Goal: Navigation & Orientation: Find specific page/section

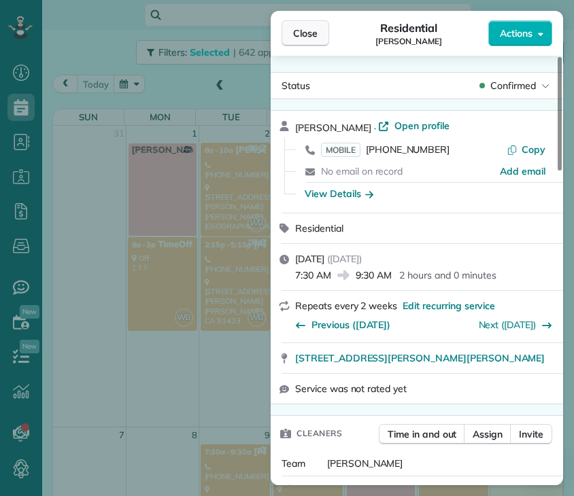
scroll to position [284, 0]
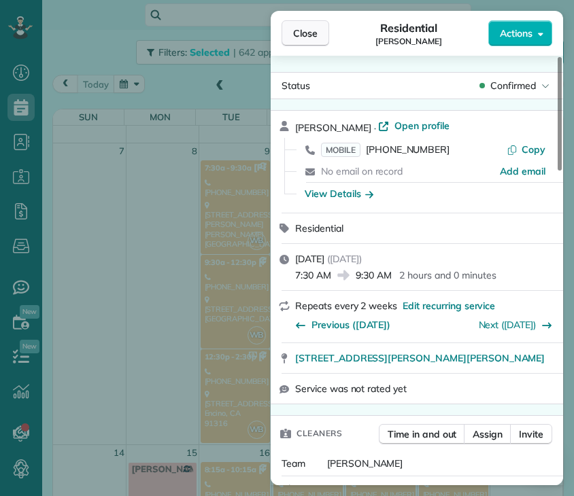
click at [311, 42] on button "Close" at bounding box center [305, 33] width 48 height 26
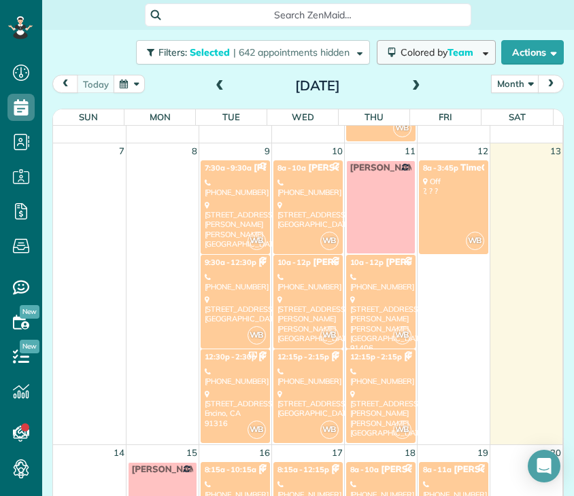
click at [447, 50] on span "Team" at bounding box center [461, 52] width 28 height 12
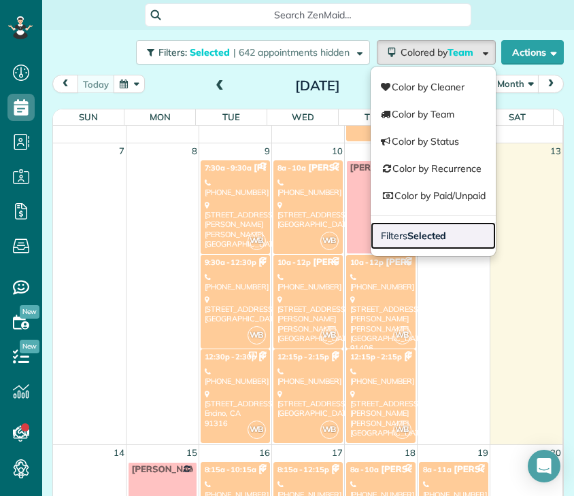
click at [421, 234] on strong "Selected" at bounding box center [426, 236] width 39 height 12
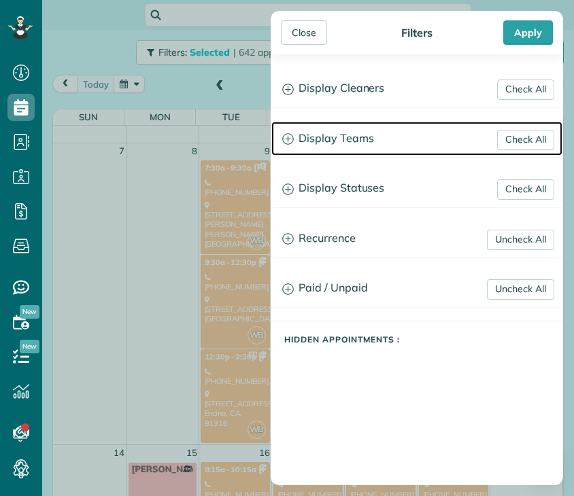
click at [328, 142] on h3 "Display Teams" at bounding box center [416, 139] width 291 height 35
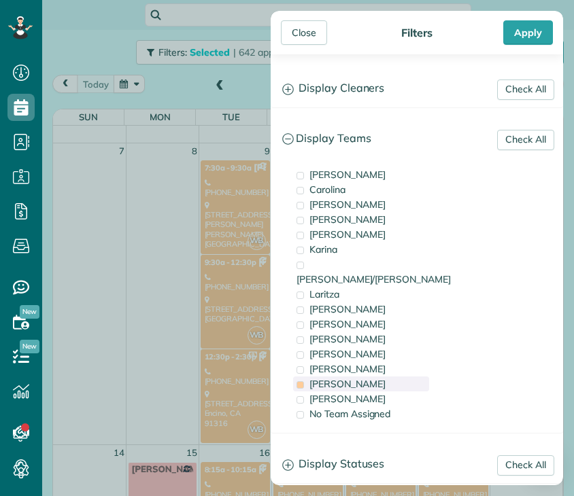
click at [325, 378] on span "[PERSON_NAME]" at bounding box center [347, 384] width 76 height 12
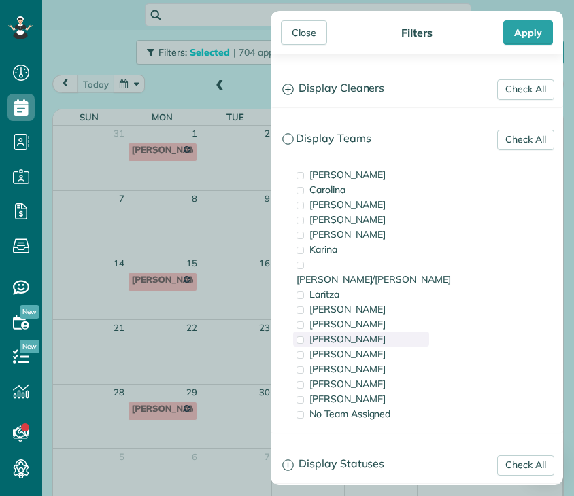
click at [333, 333] on span "[PERSON_NAME]" at bounding box center [347, 339] width 76 height 12
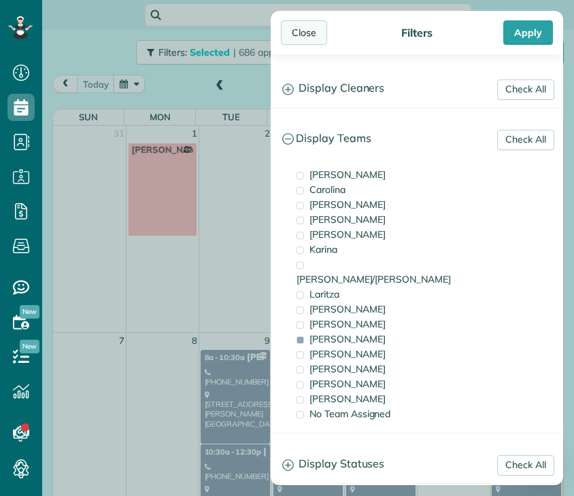
click at [309, 22] on div "Close" at bounding box center [304, 32] width 46 height 24
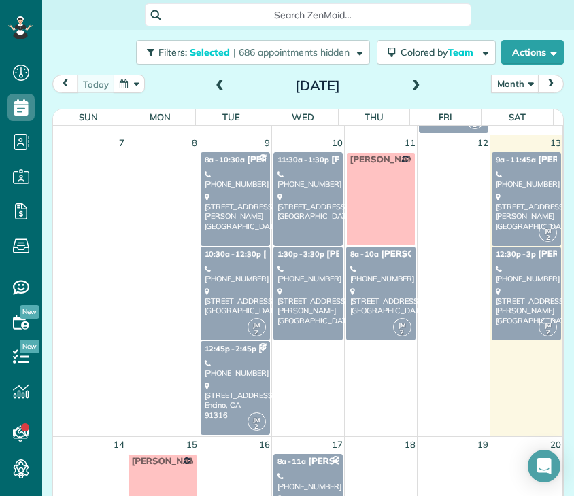
scroll to position [198, 0]
click at [223, 205] on div "[STREET_ADDRESS][PERSON_NAME]" at bounding box center [235, 211] width 61 height 39
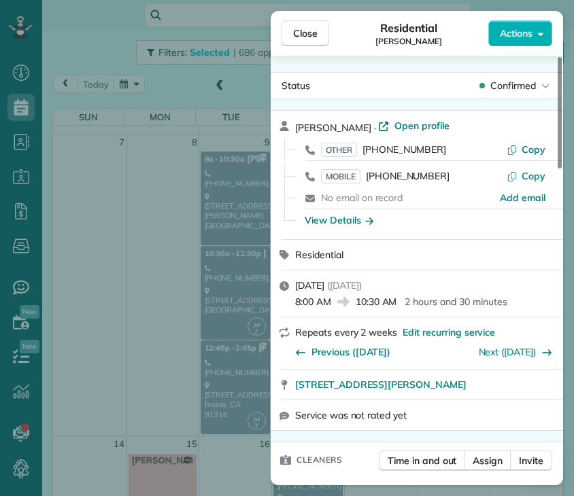
click at [239, 292] on div "Close Residential [PERSON_NAME] Actions Status Confirmed [PERSON_NAME] · Open p…" at bounding box center [287, 248] width 574 height 496
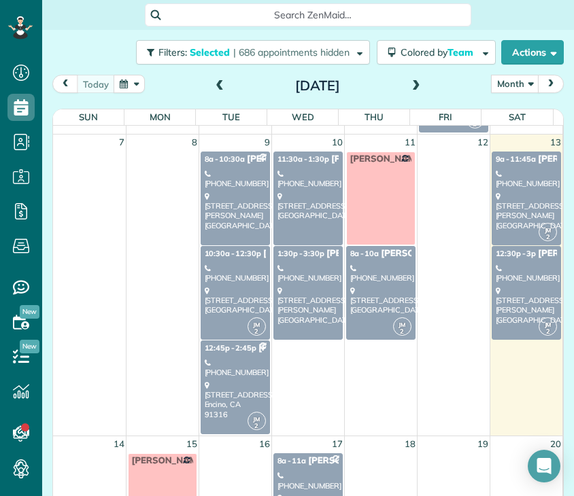
click at [239, 292] on div "[STREET_ADDRESS]" at bounding box center [235, 300] width 61 height 29
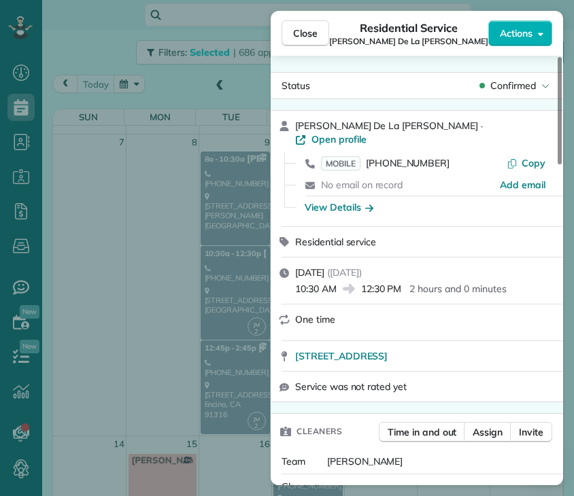
click at [211, 389] on div "Close Residential Service [PERSON_NAME] De La [PERSON_NAME] Actions Status Conf…" at bounding box center [287, 248] width 574 height 496
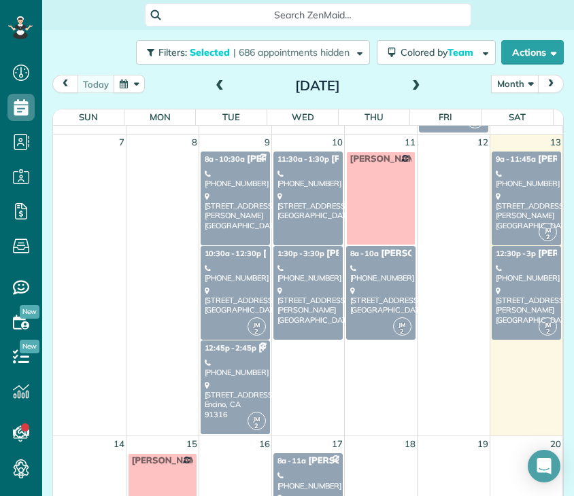
click at [211, 389] on div "[STREET_ADDRESS]" at bounding box center [235, 400] width 61 height 39
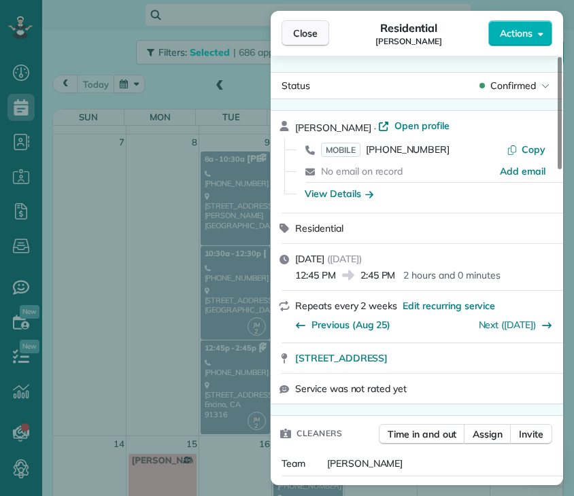
click at [321, 28] on button "Close" at bounding box center [305, 33] width 48 height 26
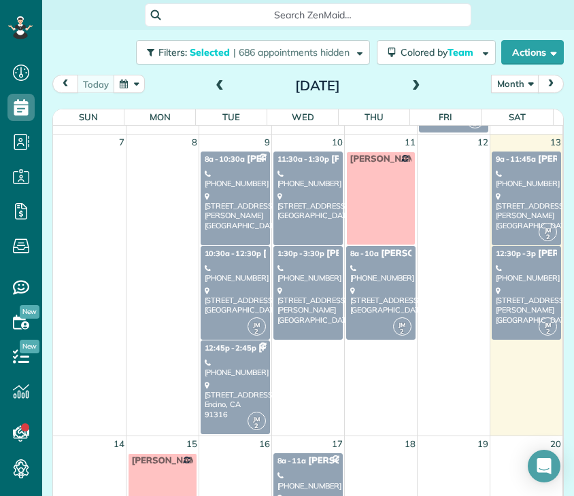
click at [311, 197] on div "[STREET_ADDRESS]" at bounding box center [307, 206] width 61 height 29
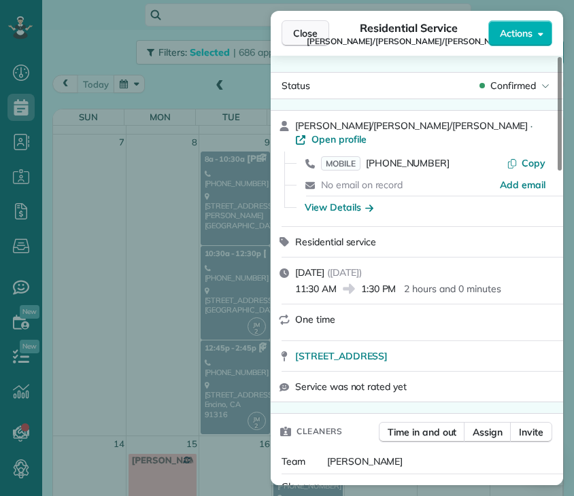
click at [298, 35] on span "Close" at bounding box center [305, 34] width 24 height 14
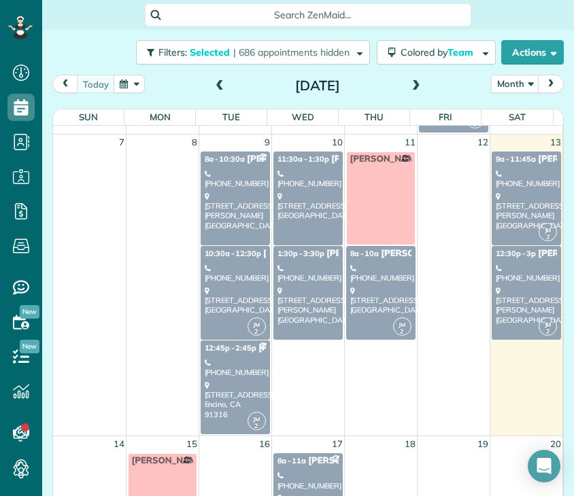
click at [301, 282] on link "1:30p - 3:30p [PERSON_NAME] [PHONE_NUMBER] [STREET_ADDRESS][PERSON_NAME]" at bounding box center [307, 293] width 69 height 94
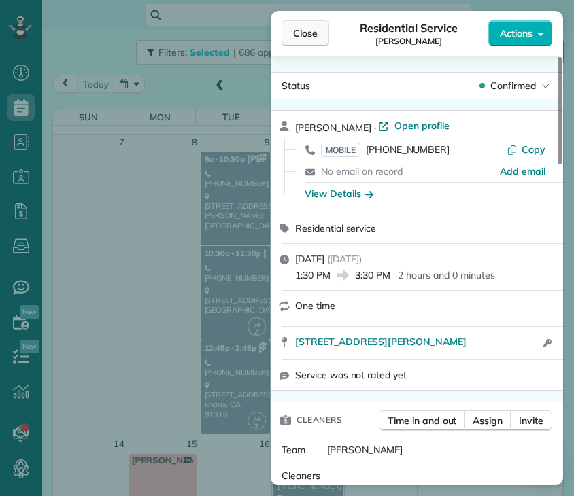
click at [305, 32] on span "Close" at bounding box center [305, 34] width 24 height 14
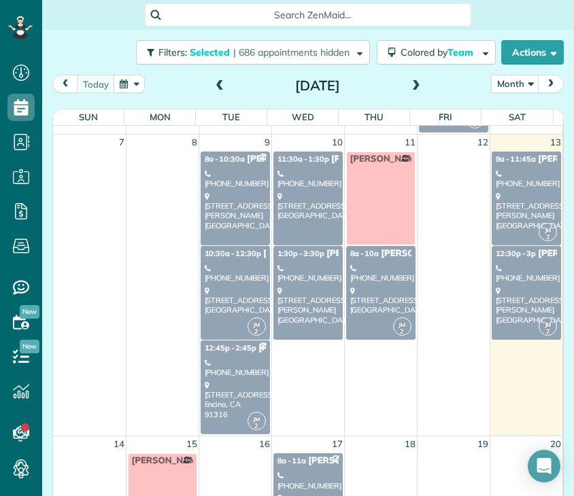
click at [370, 273] on div "[PHONE_NUMBER]" at bounding box center [380, 274] width 61 height 20
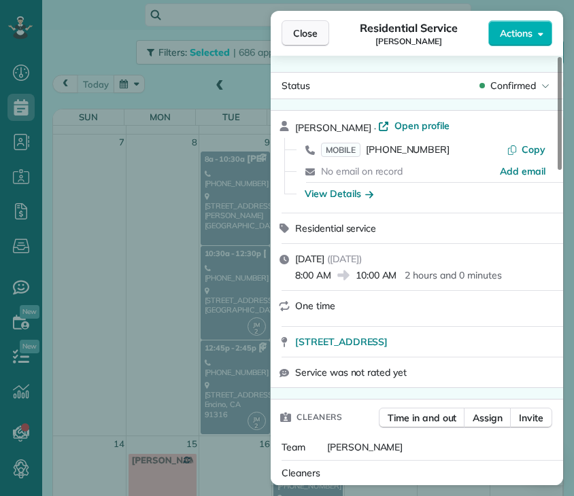
click at [304, 27] on span "Close" at bounding box center [305, 34] width 24 height 14
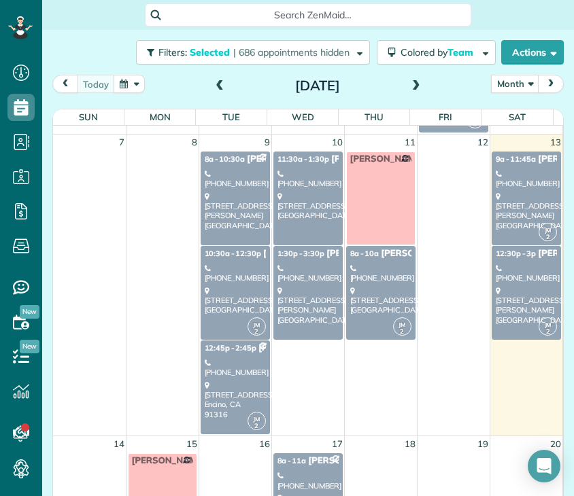
click at [306, 194] on div "[STREET_ADDRESS]" at bounding box center [307, 206] width 61 height 29
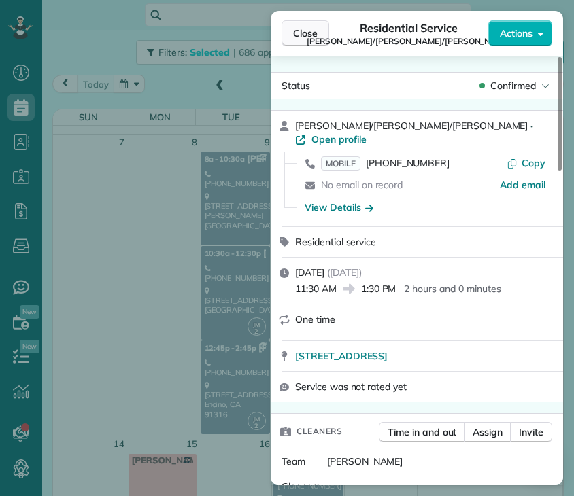
click at [296, 32] on span "Close" at bounding box center [305, 34] width 24 height 14
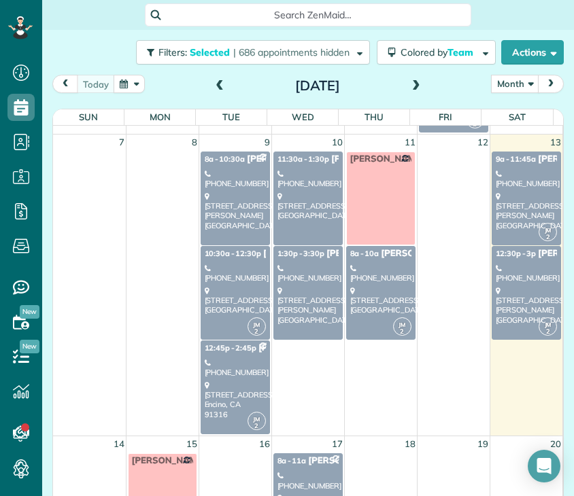
click at [294, 202] on div "[STREET_ADDRESS]" at bounding box center [307, 206] width 61 height 29
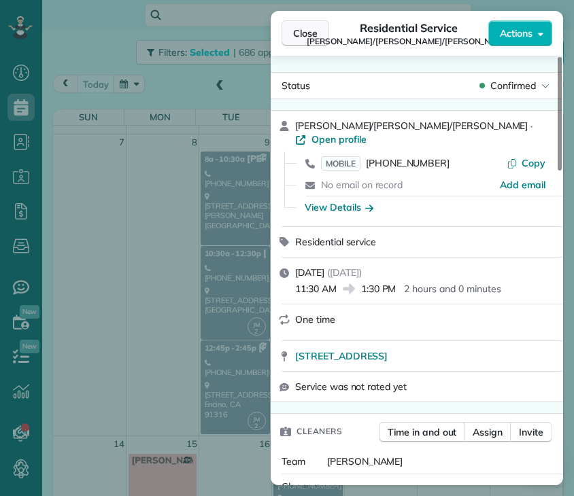
click at [311, 41] on button "Close" at bounding box center [305, 33] width 48 height 26
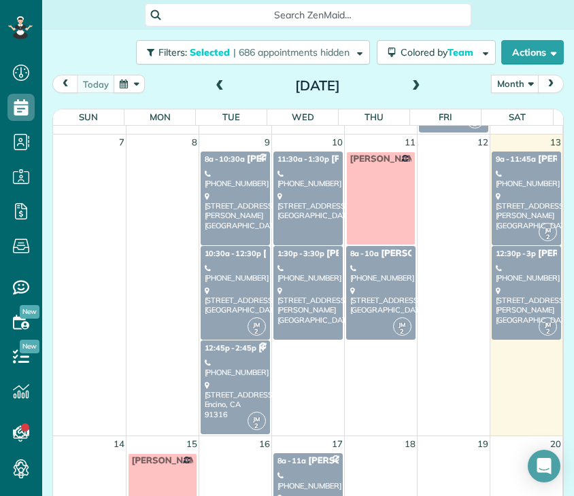
click at [355, 277] on div "[PHONE_NUMBER]" at bounding box center [380, 274] width 61 height 20
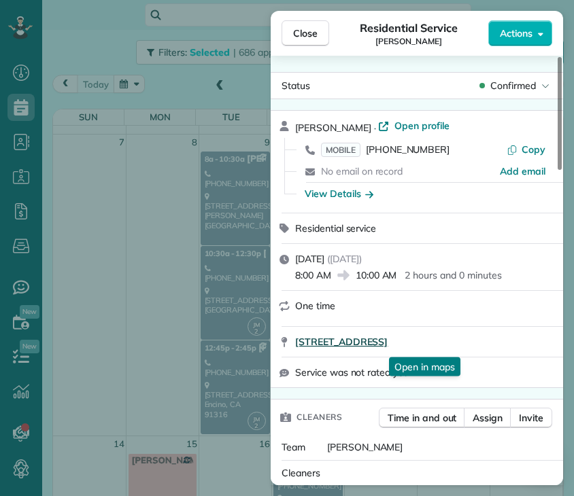
click at [387, 347] on span "[STREET_ADDRESS]" at bounding box center [341, 342] width 92 height 14
click at [291, 33] on button "Close" at bounding box center [305, 33] width 48 height 26
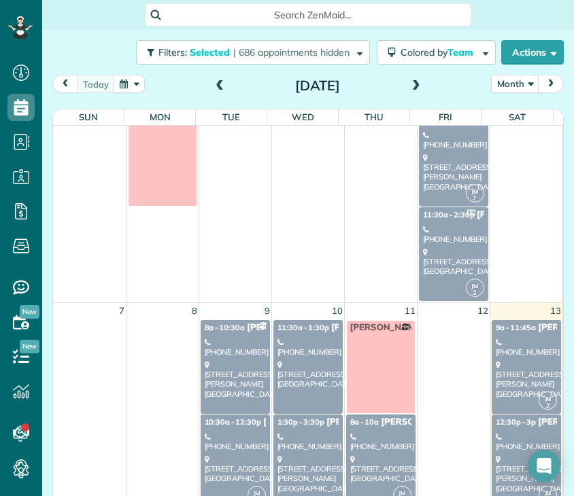
scroll to position [33, 0]
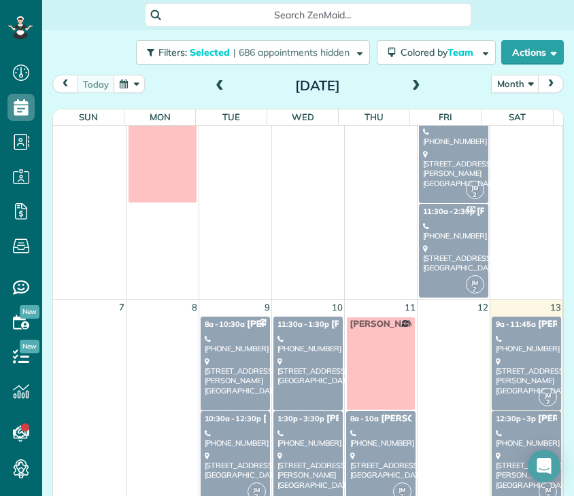
click at [452, 246] on div "[STREET_ADDRESS]" at bounding box center [453, 258] width 61 height 29
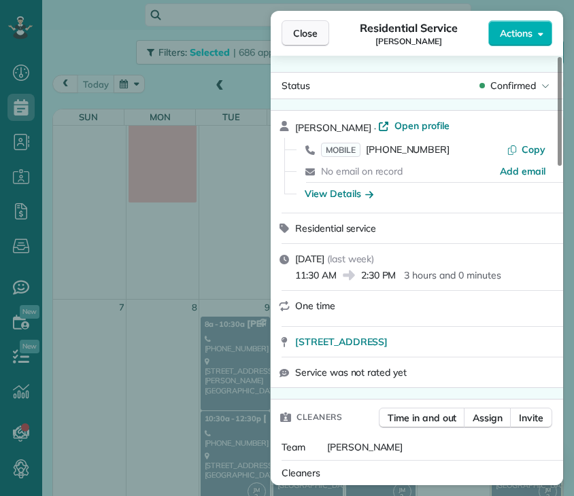
click at [302, 41] on button "Close" at bounding box center [305, 33] width 48 height 26
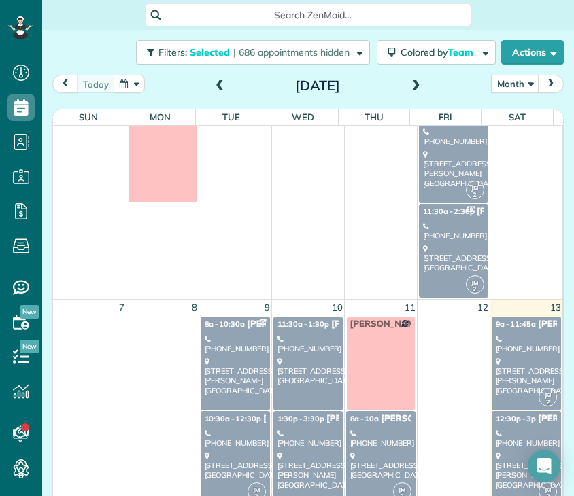
click at [443, 180] on div "[STREET_ADDRESS][PERSON_NAME]" at bounding box center [453, 169] width 61 height 39
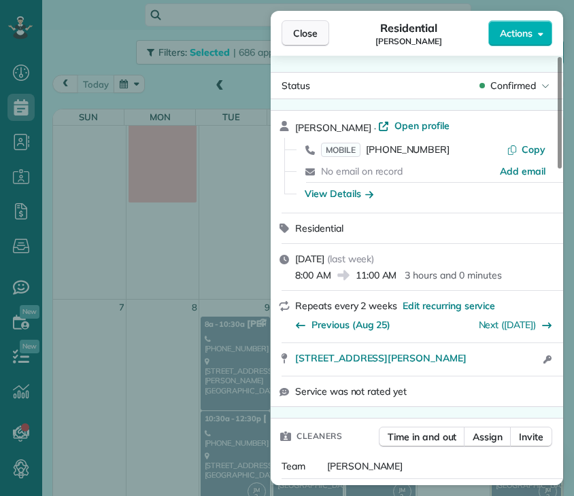
click at [302, 28] on span "Close" at bounding box center [305, 34] width 24 height 14
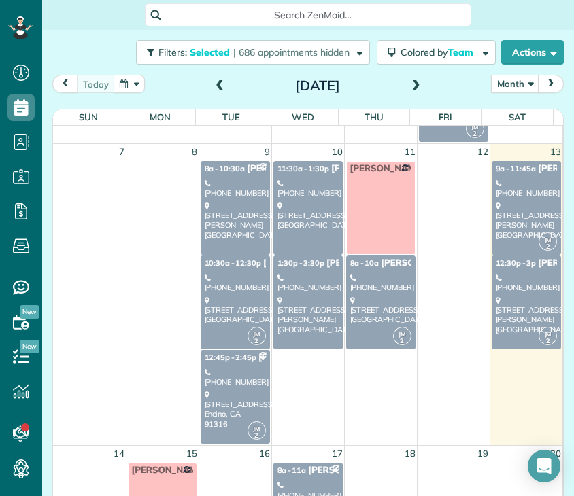
scroll to position [200, 0]
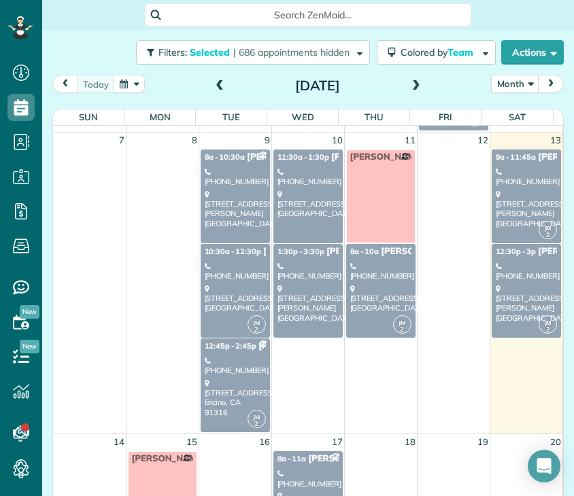
click at [506, 270] on div "[PHONE_NUMBER]" at bounding box center [526, 272] width 62 height 20
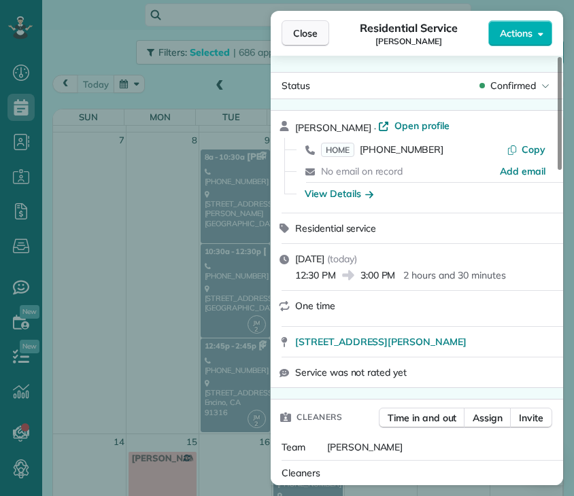
click at [301, 30] on span "Close" at bounding box center [305, 34] width 24 height 14
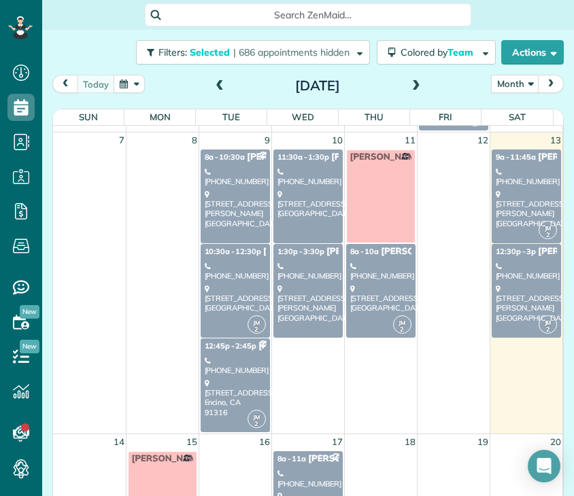
click at [503, 180] on div "[PHONE_NUMBER]" at bounding box center [526, 177] width 62 height 20
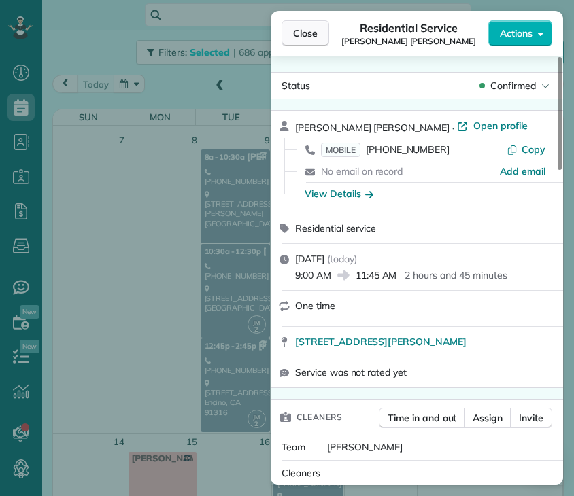
click at [304, 28] on span "Close" at bounding box center [305, 34] width 24 height 14
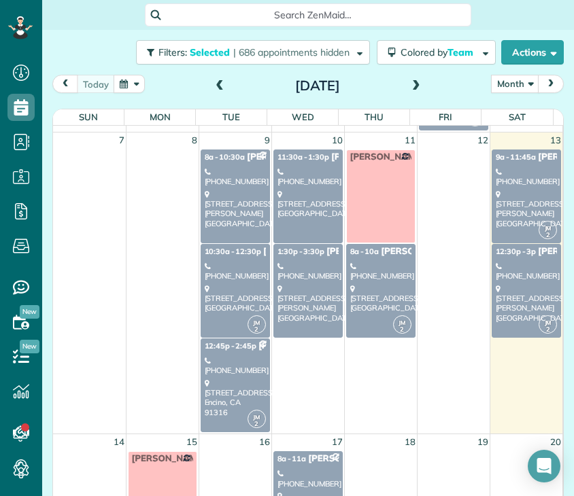
scroll to position [198, 0]
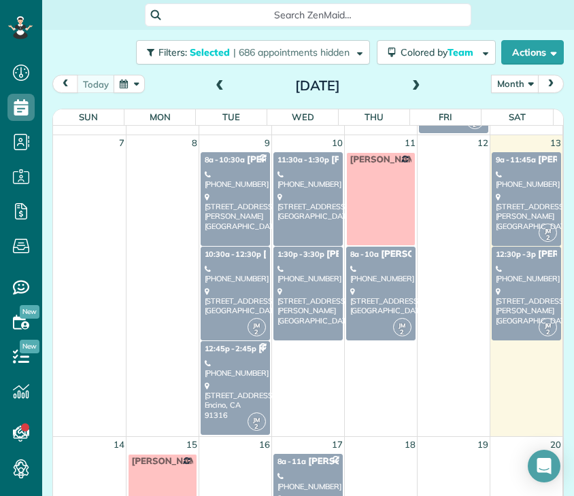
click at [292, 313] on div "[STREET_ADDRESS][PERSON_NAME]" at bounding box center [307, 306] width 61 height 39
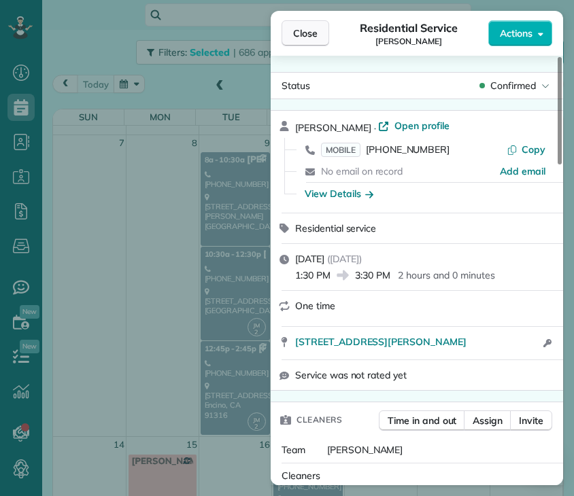
click at [302, 43] on button "Close" at bounding box center [305, 33] width 48 height 26
